Goal: Download file/media

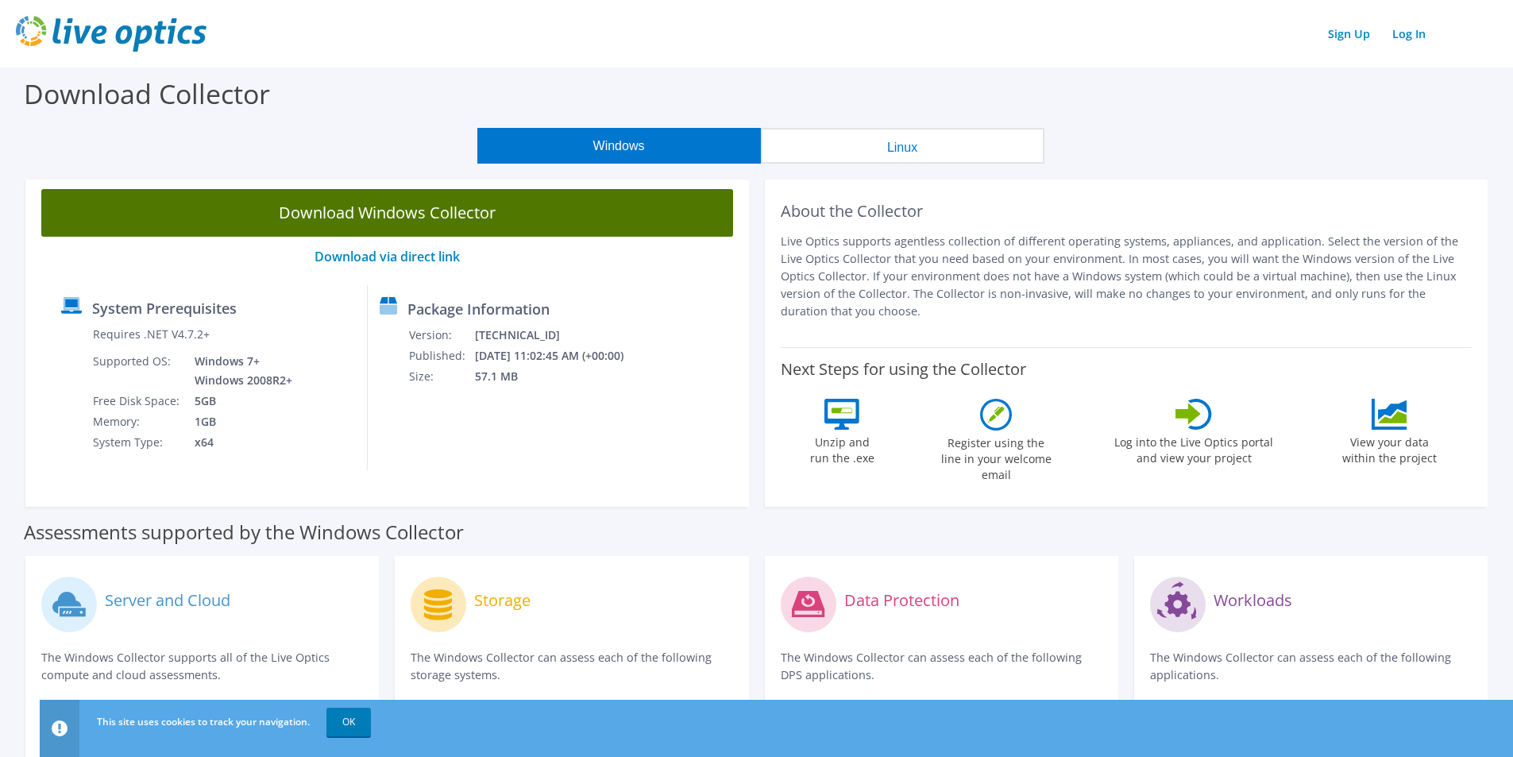
click at [646, 217] on link "Download Windows Collector" at bounding box center [387, 213] width 692 height 48
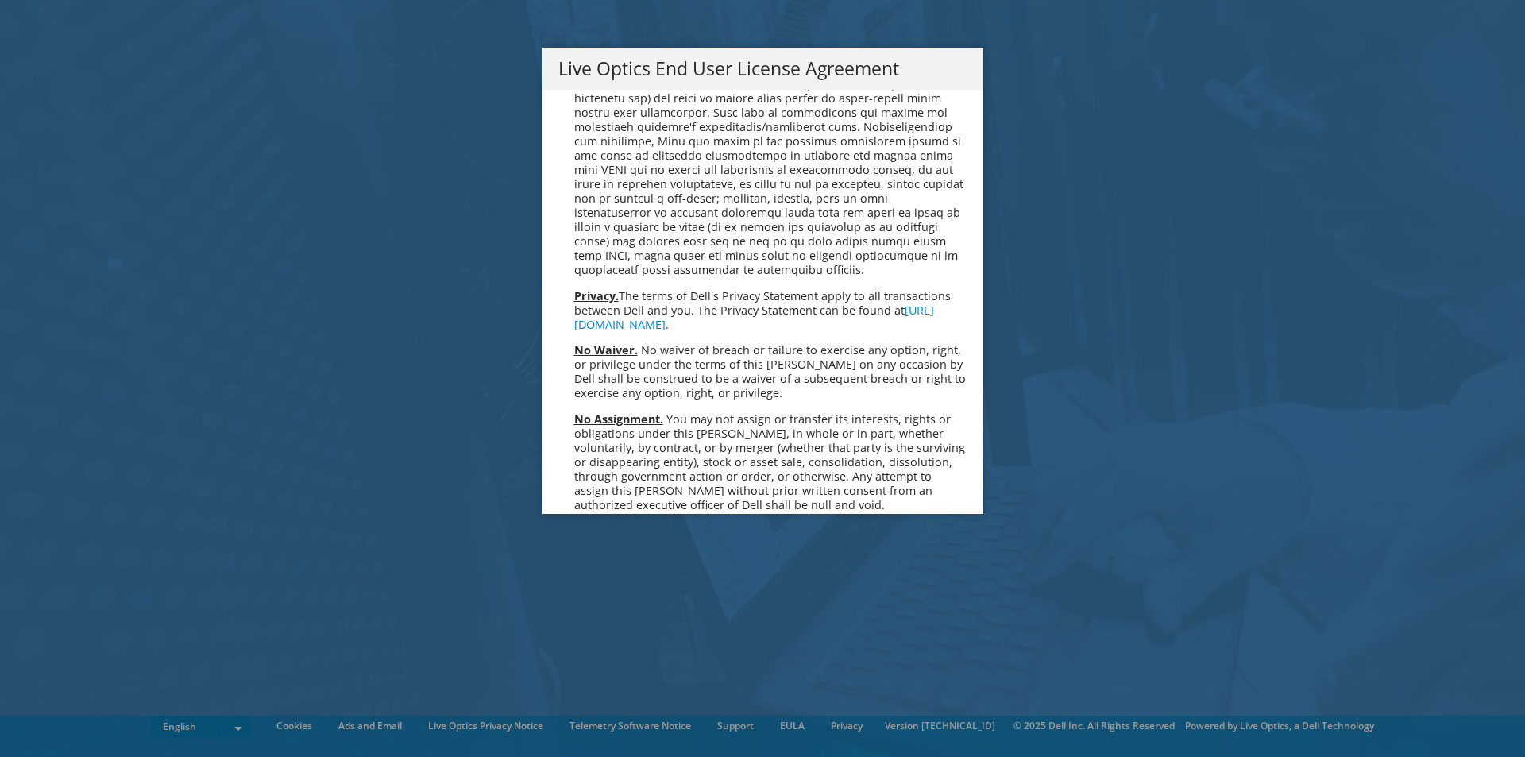
scroll to position [6005, 0]
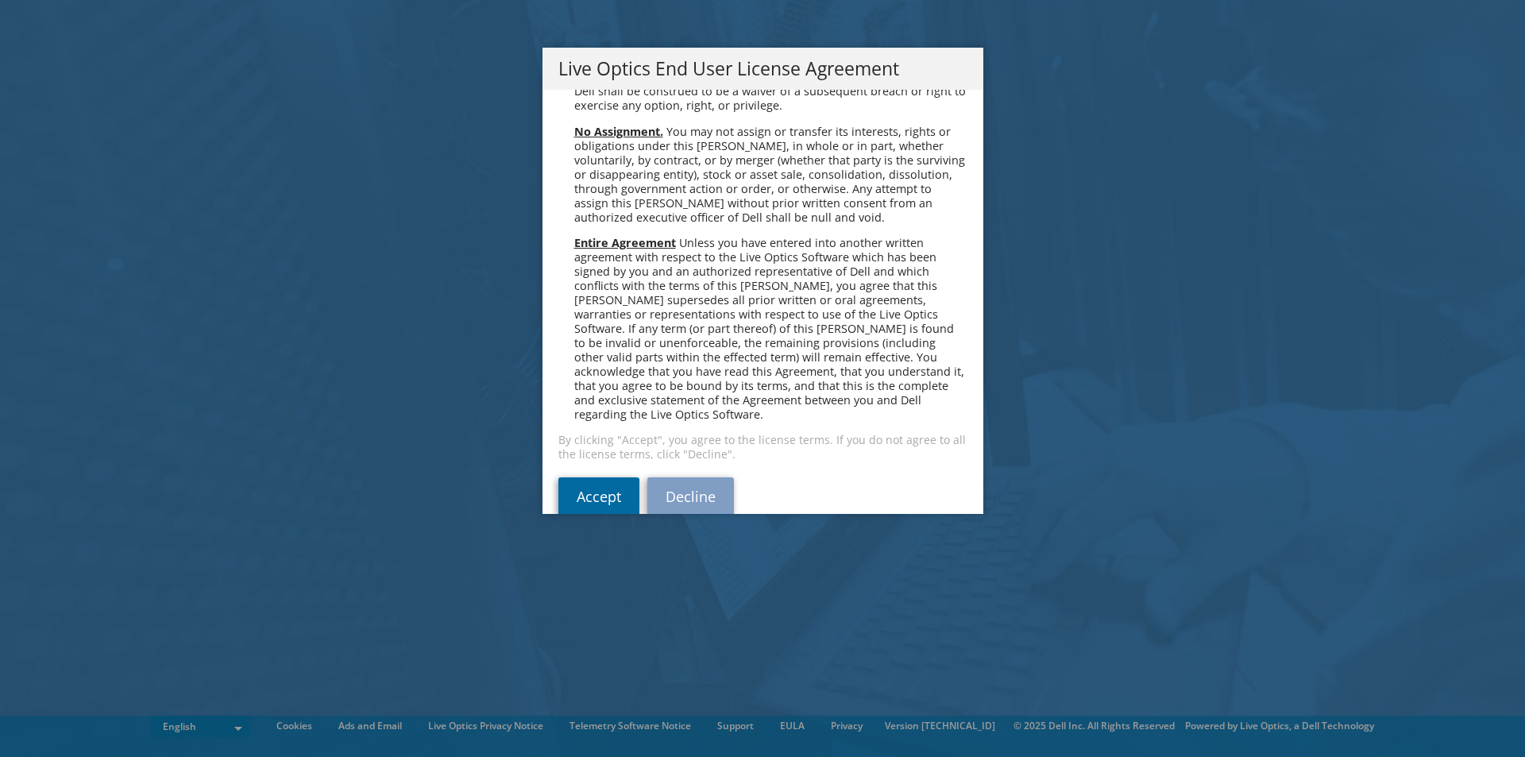
click at [587, 477] on link "Accept" at bounding box center [598, 496] width 81 height 38
